Goal: Task Accomplishment & Management: Use online tool/utility

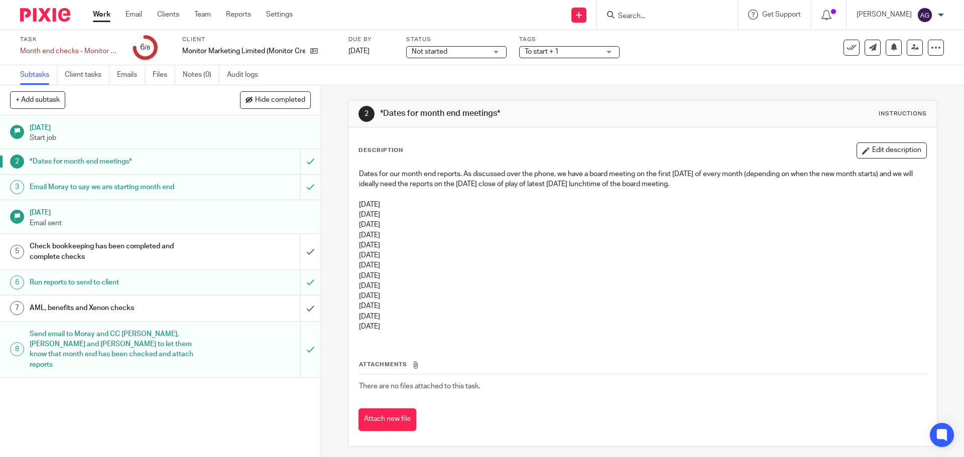
click at [33, 19] on img at bounding box center [45, 15] width 50 height 14
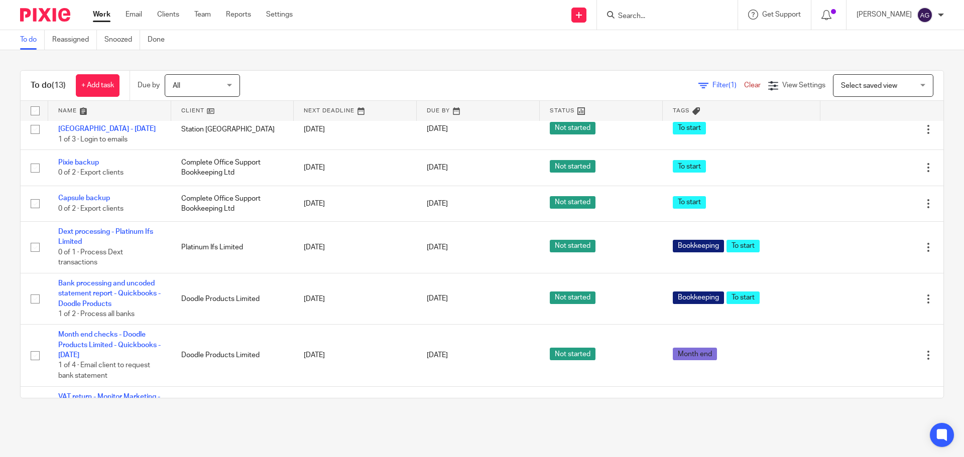
scroll to position [342, 0]
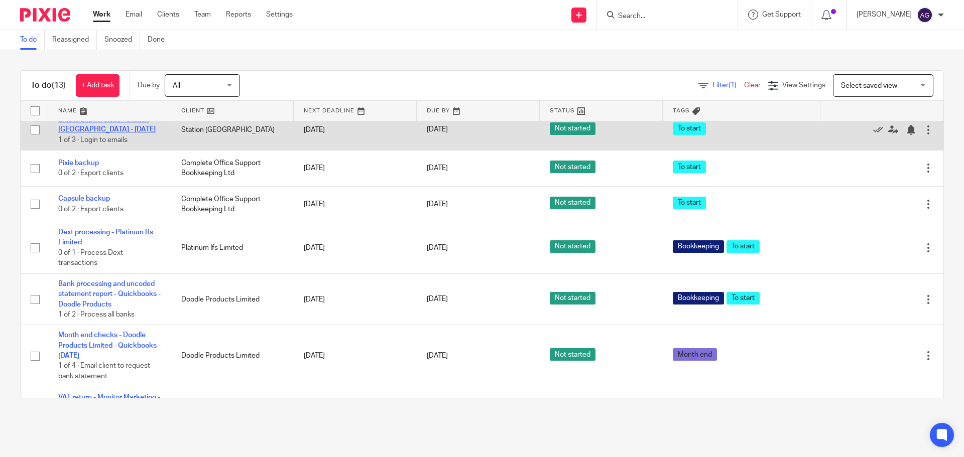
click at [124, 133] on link "Emails and invoices - Station [GEOGRAPHIC_DATA] - [DATE]" at bounding box center [106, 124] width 97 height 17
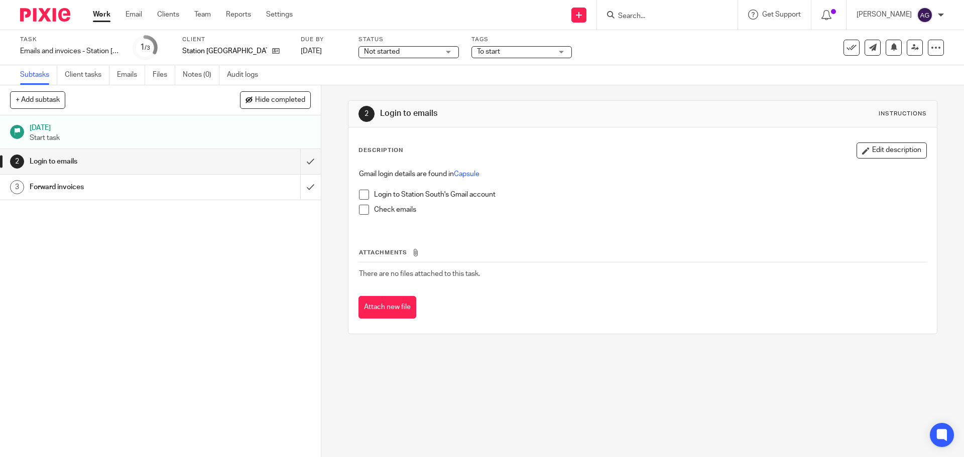
click at [366, 193] on span at bounding box center [364, 195] width 10 height 10
drag, startPoint x: 352, startPoint y: 212, endPoint x: 362, endPoint y: 212, distance: 10.1
click at [354, 212] on div "Gmail login details are found in Capsule Login to Station South's Gmail account…" at bounding box center [642, 195] width 577 height 63
click at [362, 212] on span at bounding box center [364, 210] width 10 height 10
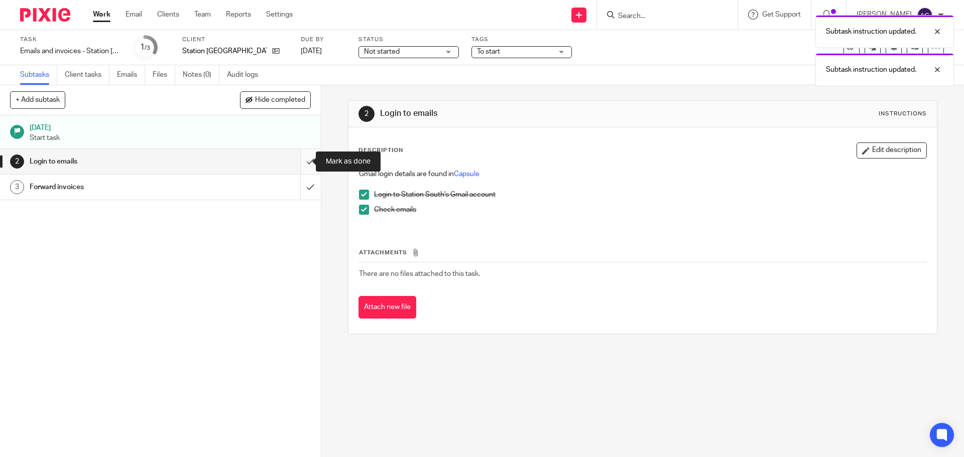
click at [292, 163] on input "submit" at bounding box center [160, 161] width 321 height 25
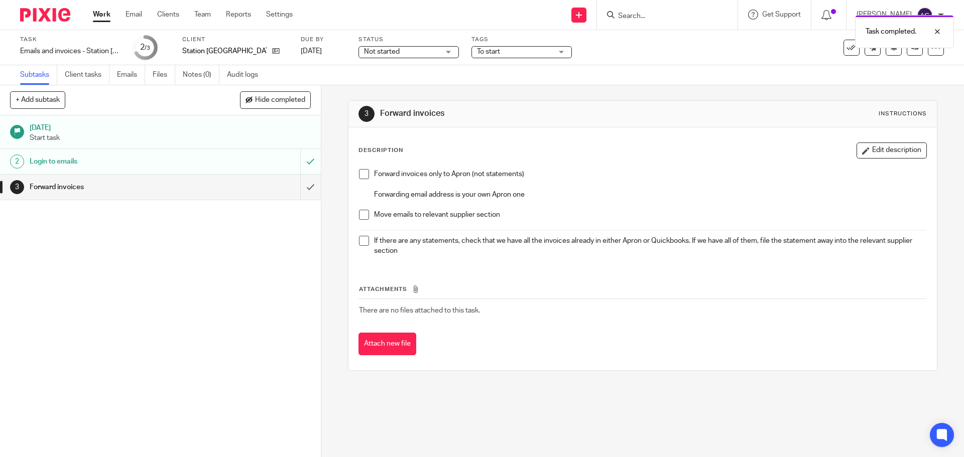
click at [359, 171] on span at bounding box center [364, 174] width 10 height 10
click at [361, 217] on span at bounding box center [364, 215] width 10 height 10
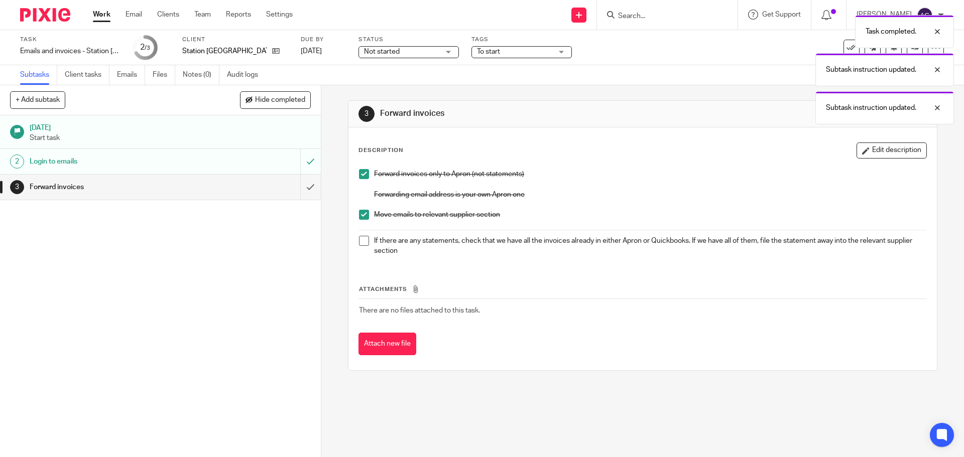
click at [360, 238] on span at bounding box center [364, 241] width 10 height 10
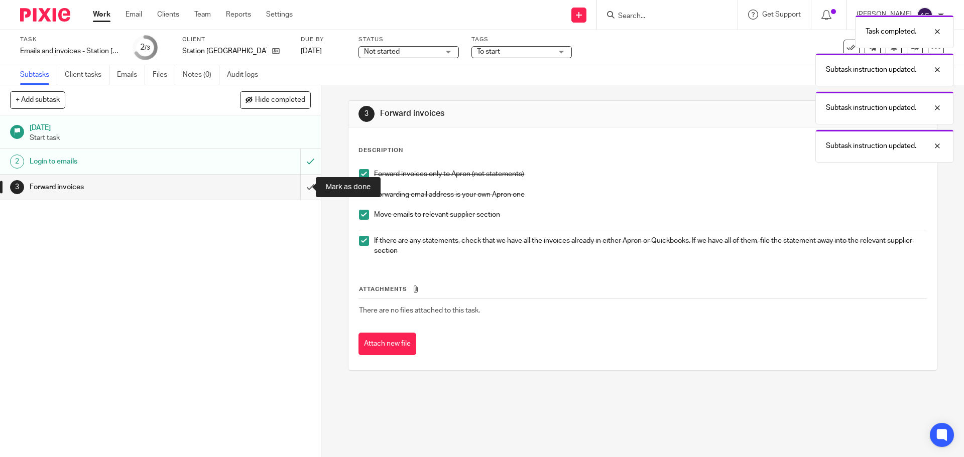
click at [306, 193] on input "submit" at bounding box center [160, 187] width 321 height 25
